Goal: Entertainment & Leisure: Consume media (video, audio)

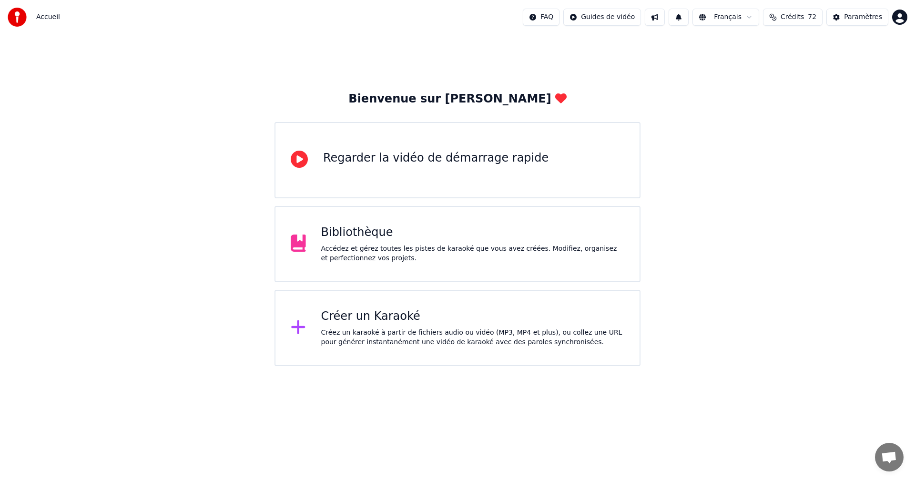
click at [424, 258] on div "Accédez et gérez toutes les pistes de karaoké que vous avez créées. Modifiez, o…" at bounding box center [473, 253] width 304 height 19
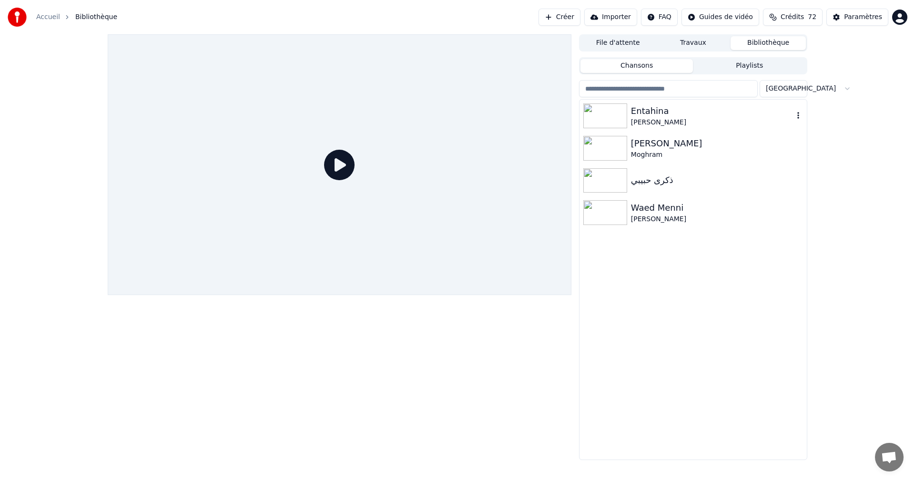
click at [620, 116] on img at bounding box center [605, 115] width 44 height 25
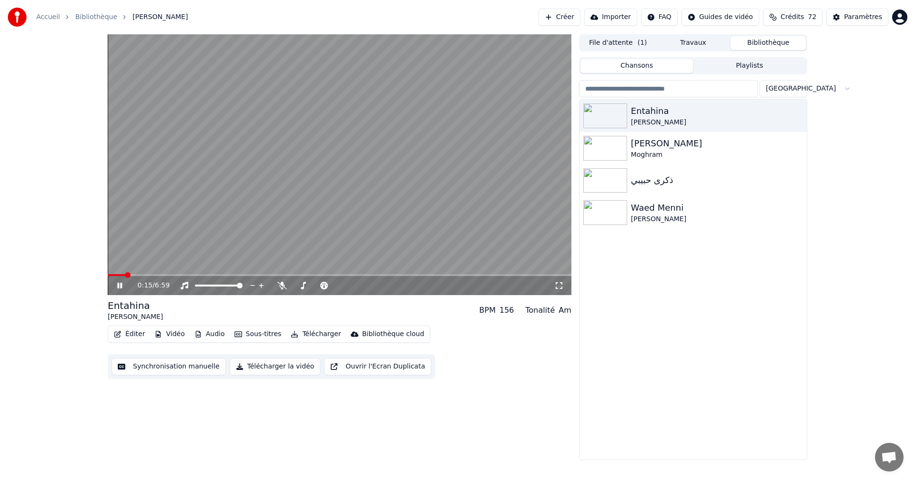
click at [116, 284] on icon at bounding box center [126, 286] width 22 height 8
click at [401, 102] on video at bounding box center [340, 164] width 464 height 261
click at [369, 285] on icon at bounding box center [371, 286] width 9 height 10
click at [231, 284] on div at bounding box center [227, 286] width 77 height 10
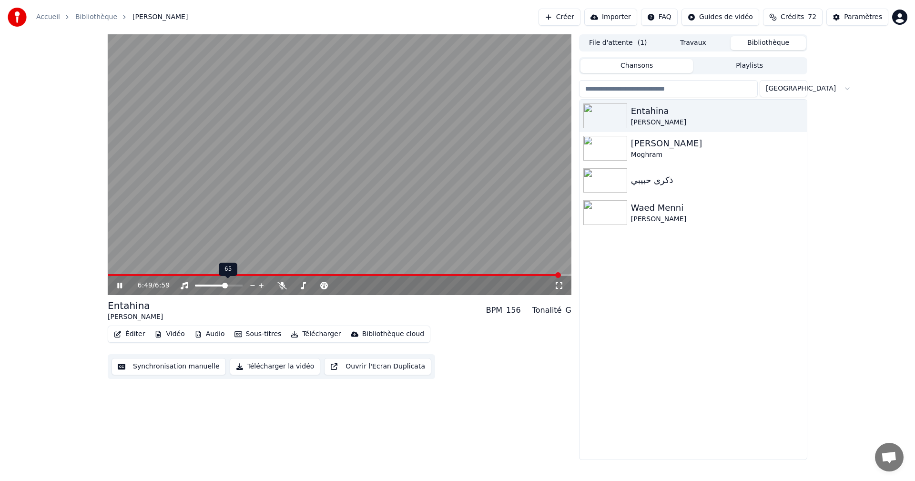
click at [224, 285] on span at bounding box center [225, 286] width 6 height 6
click at [280, 284] on icon at bounding box center [282, 286] width 10 height 8
click at [111, 272] on span at bounding box center [114, 275] width 6 height 6
